Goal: Check status: Check status

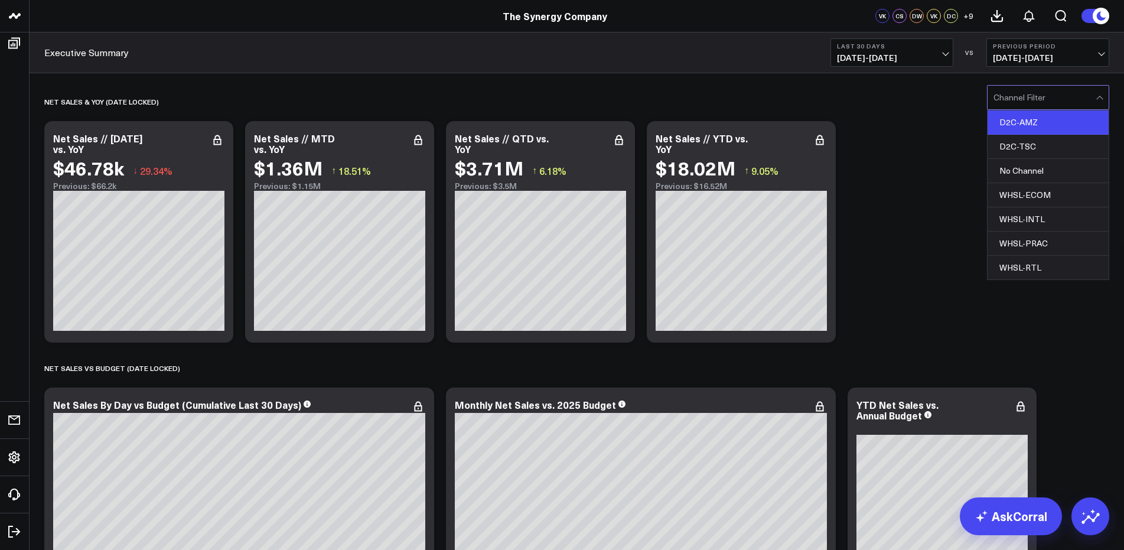
click at [1025, 125] on div "D2C-AMZ" at bounding box center [1048, 122] width 121 height 24
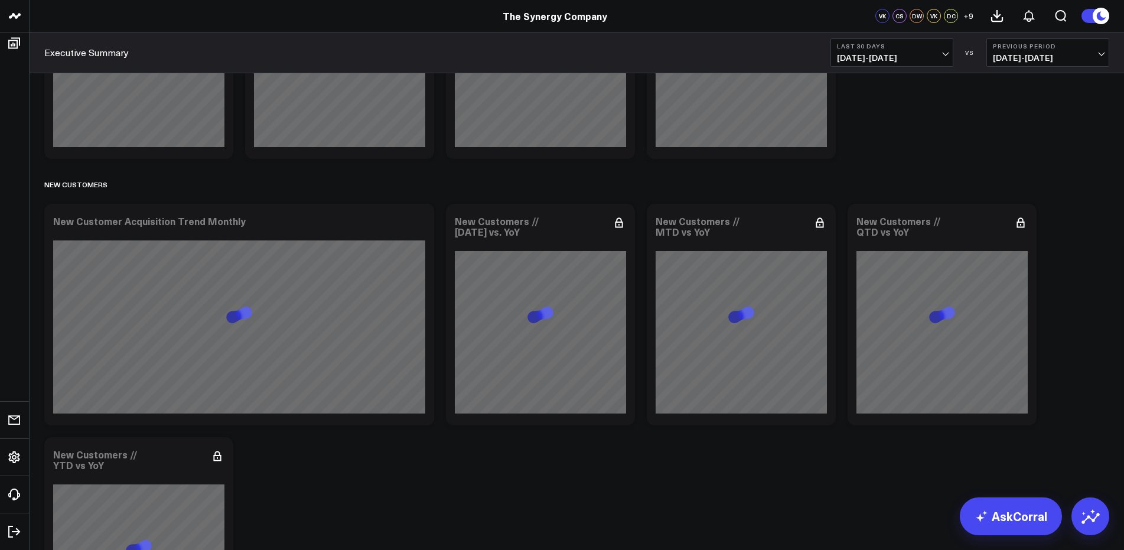
scroll to position [1972, 0]
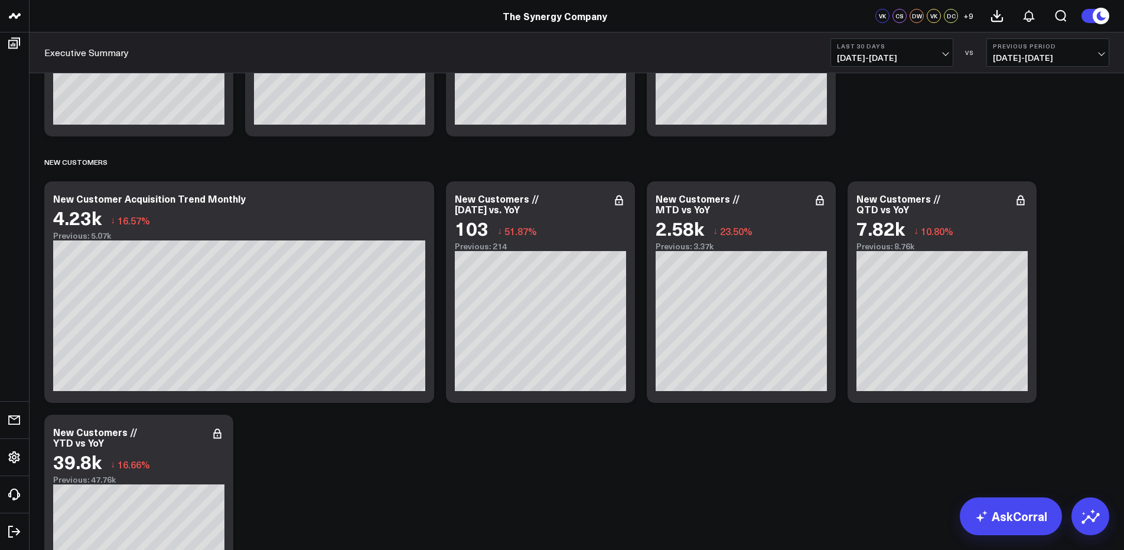
click at [1065, 61] on span "[DATE] - [DATE]" at bounding box center [1048, 57] width 110 height 9
click at [1045, 118] on link "YoY" at bounding box center [1048, 124] width 122 height 22
click at [900, 60] on span "[DATE] - [DATE]" at bounding box center [892, 57] width 110 height 9
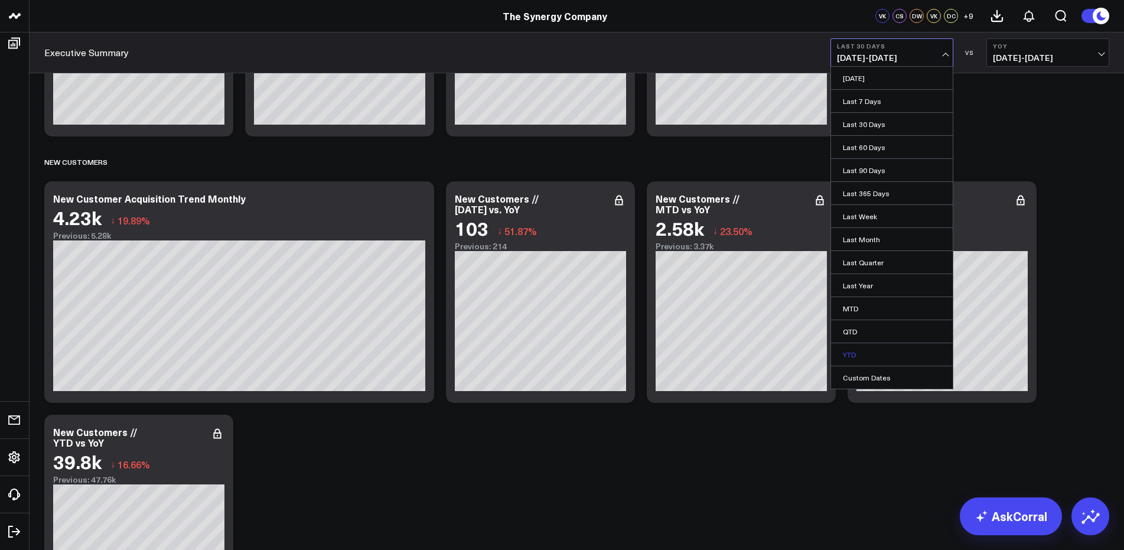
click at [873, 353] on link "YTD" at bounding box center [892, 354] width 122 height 22
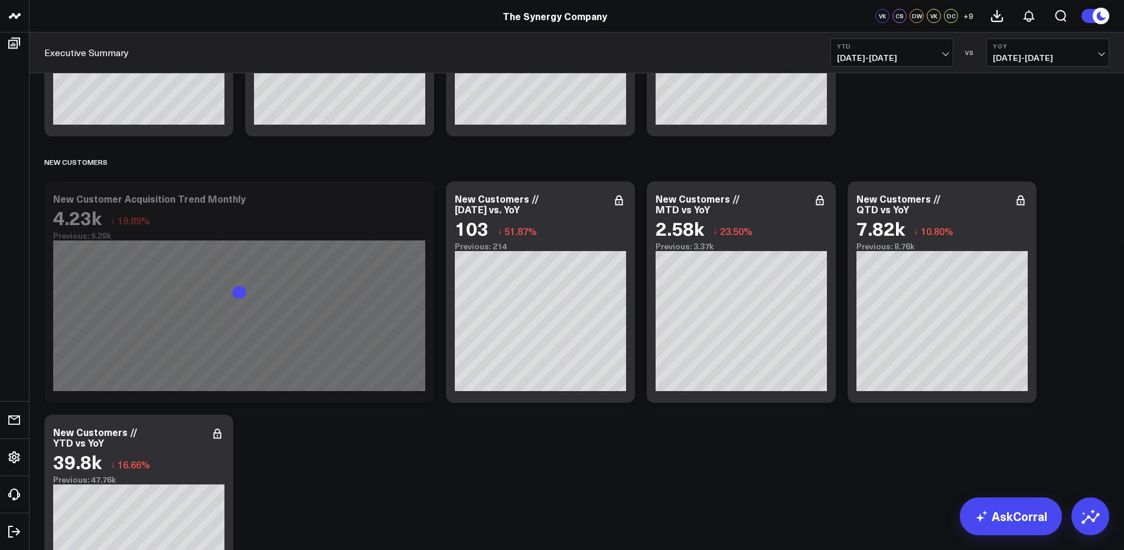
click at [1059, 48] on b "YoY" at bounding box center [1048, 46] width 110 height 7
click at [1036, 117] on link "YoY" at bounding box center [1048, 124] width 122 height 22
